Goal: Information Seeking & Learning: Learn about a topic

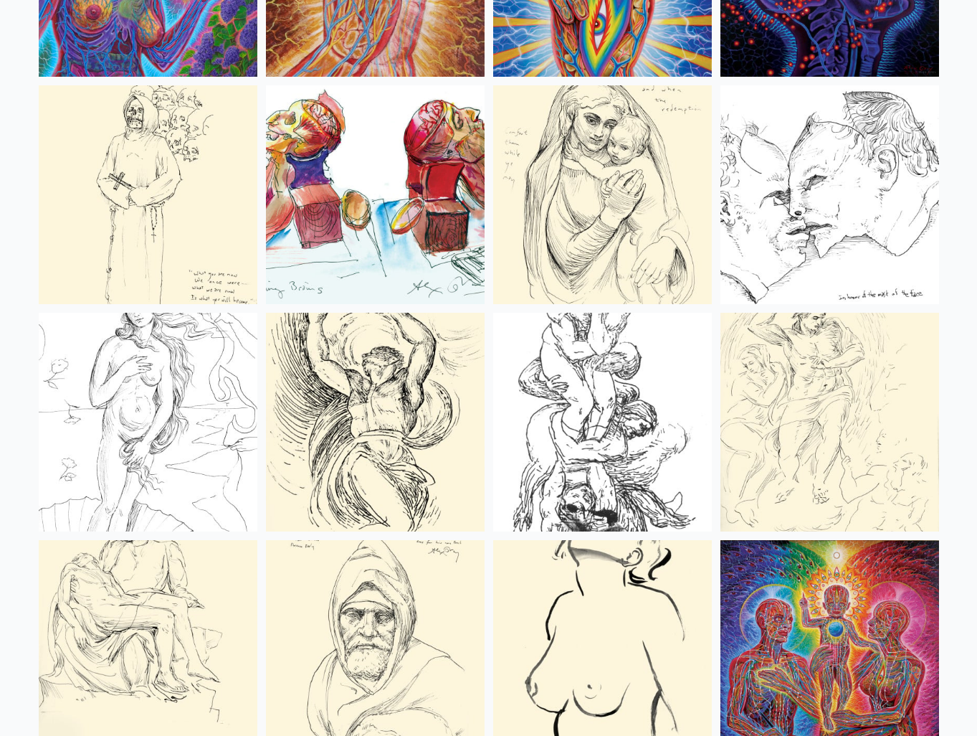
scroll to position [5537, 0]
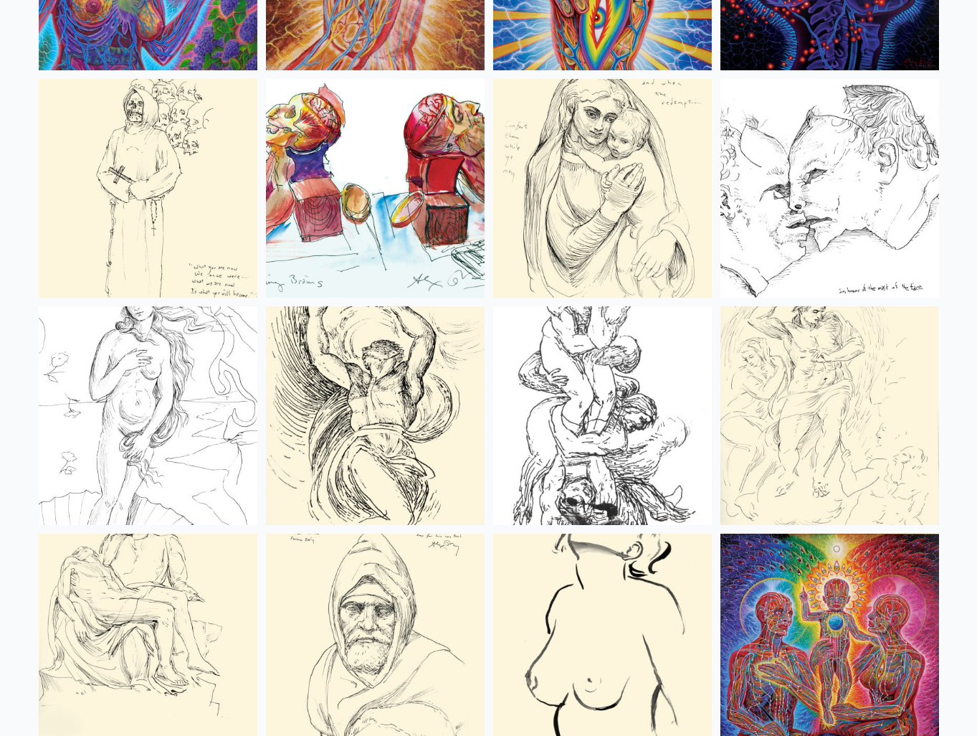
click at [174, 233] on img at bounding box center [148, 188] width 219 height 219
